Goal: Information Seeking & Learning: Understand process/instructions

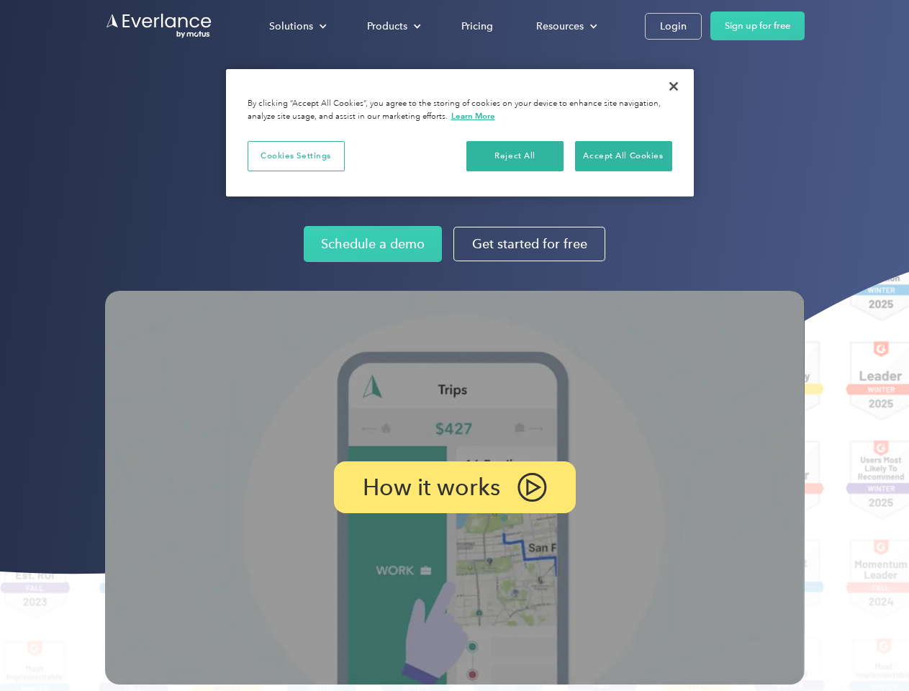
click at [454, 345] on img at bounding box center [454, 488] width 699 height 394
click at [297, 26] on div "Solutions" at bounding box center [291, 26] width 44 height 18
click at [392, 26] on div "Products" at bounding box center [387, 26] width 40 height 18
click at [565, 26] on div "Resources" at bounding box center [559, 26] width 47 height 18
click at [454, 487] on p "How it works" at bounding box center [431, 486] width 137 height 17
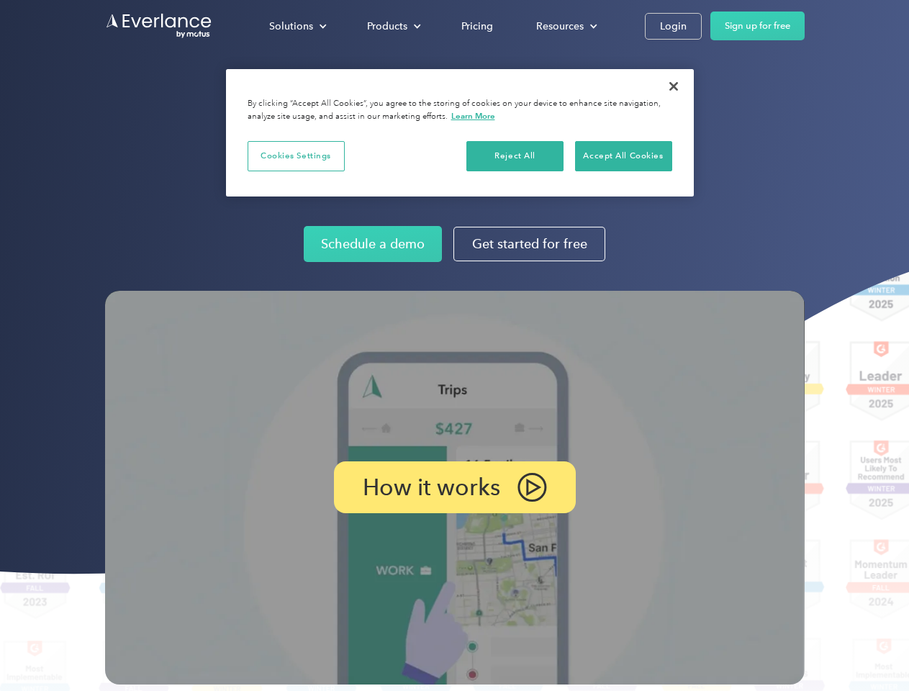
click at [296, 155] on button "Cookies Settings" at bounding box center [296, 156] width 97 height 30
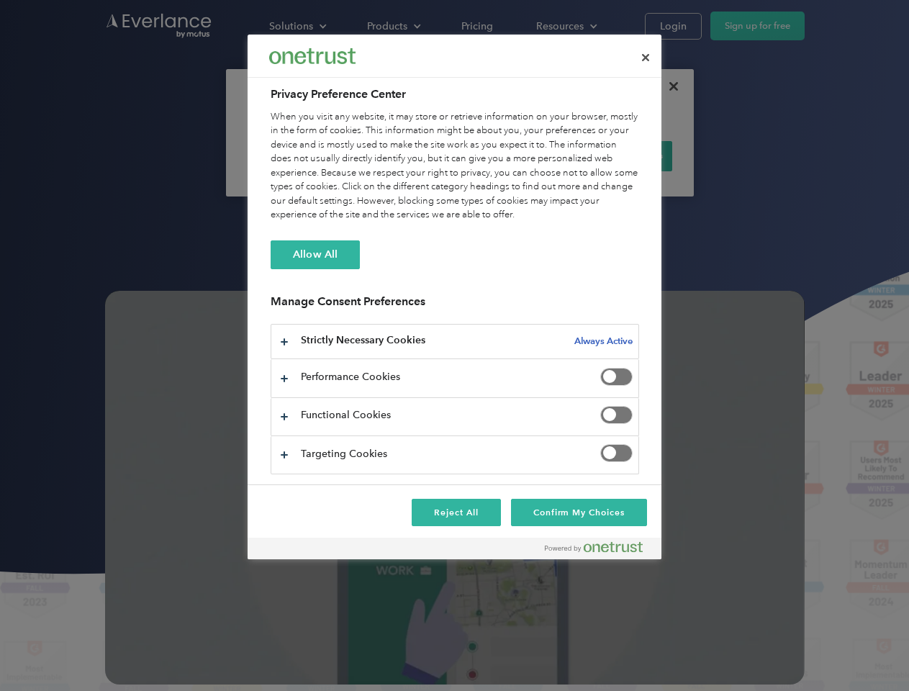
click at [515, 155] on div "When you visit any website, it may store or retrieve information on your browse…" at bounding box center [455, 166] width 368 height 112
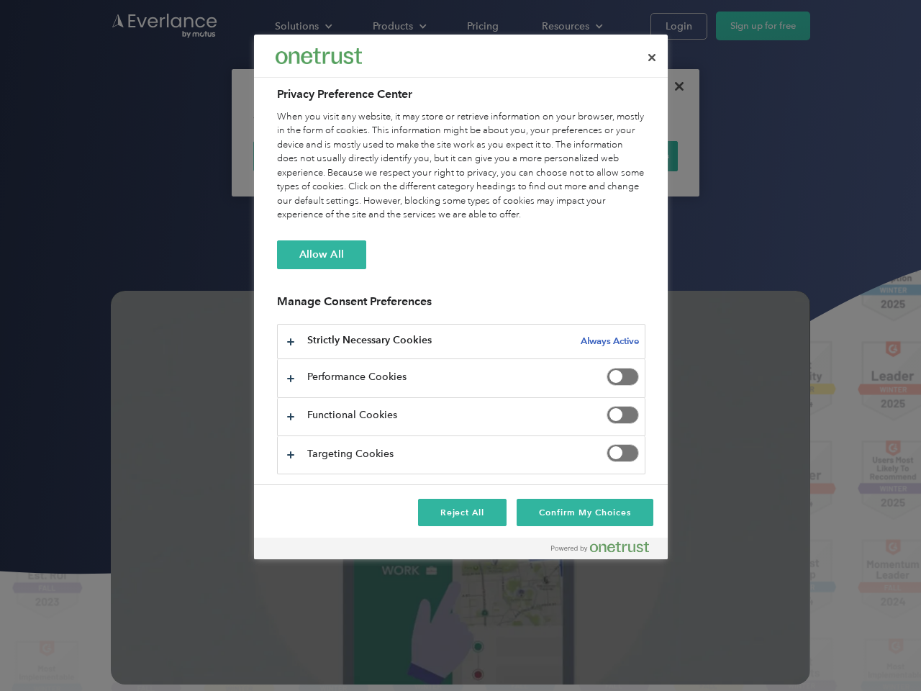
click at [623, 155] on div "When you visit any website, it may store or retrieve information on your browse…" at bounding box center [461, 166] width 368 height 112
click at [673, 86] on div at bounding box center [460, 345] width 921 height 691
